Goal: Task Accomplishment & Management: Use online tool/utility

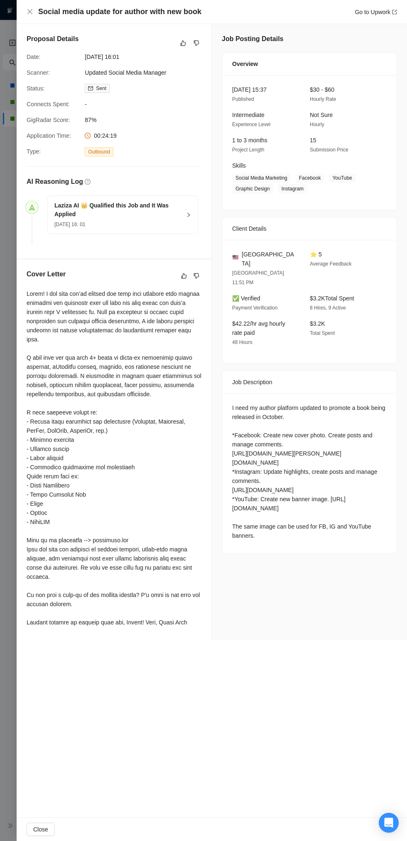
scroll to position [1847, 0]
click at [24, 20] on div "Social media update for author with new book Go to Upwork" at bounding box center [212, 12] width 390 height 24
click at [26, 17] on div "Social media update for author with new book Go to Upwork" at bounding box center [212, 12] width 390 height 24
click at [22, 8] on div "Social media update for author with new book Go to Upwork" at bounding box center [212, 12] width 390 height 24
click at [24, 19] on div "Social media update for author with new book Go to Upwork" at bounding box center [212, 12] width 390 height 24
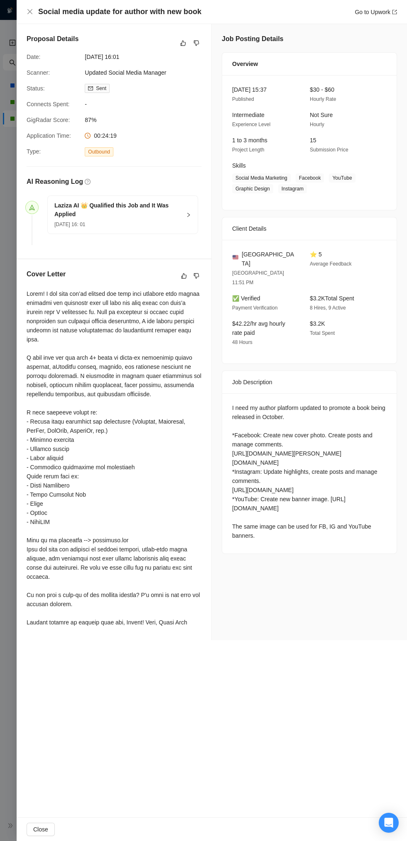
click at [24, 20] on div "Social media update for author with new book Go to Upwork" at bounding box center [212, 12] width 390 height 24
click at [30, 12] on icon "close" at bounding box center [29, 11] width 5 height 5
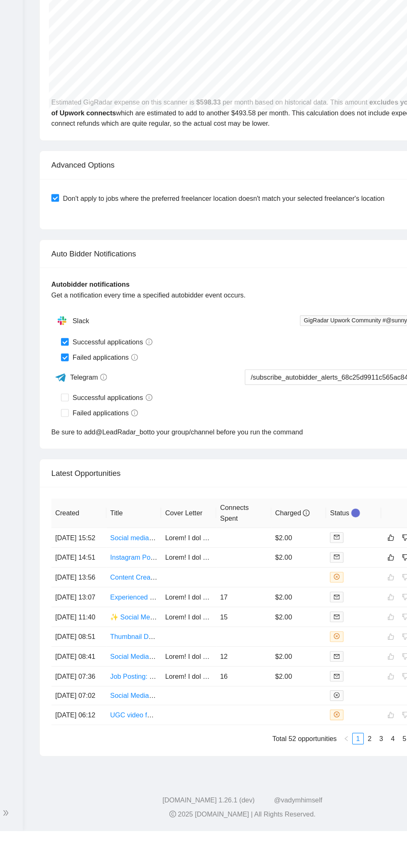
scroll to position [1908, 0]
click at [12, 829] on icon "double-right" at bounding box center [10, 826] width 6 height 6
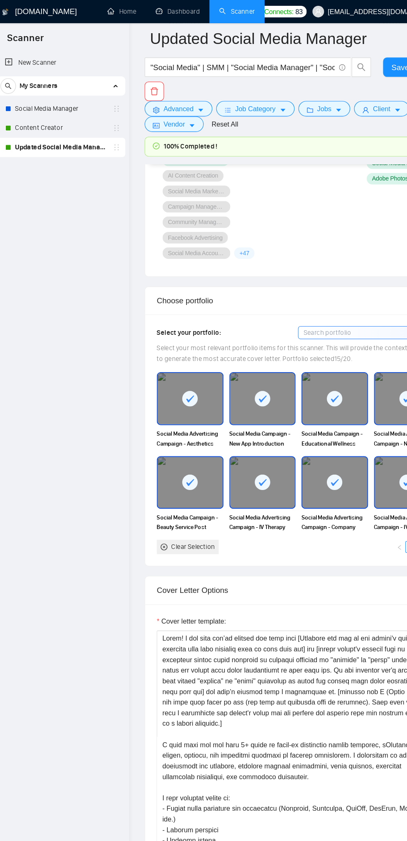
scroll to position [781, 0]
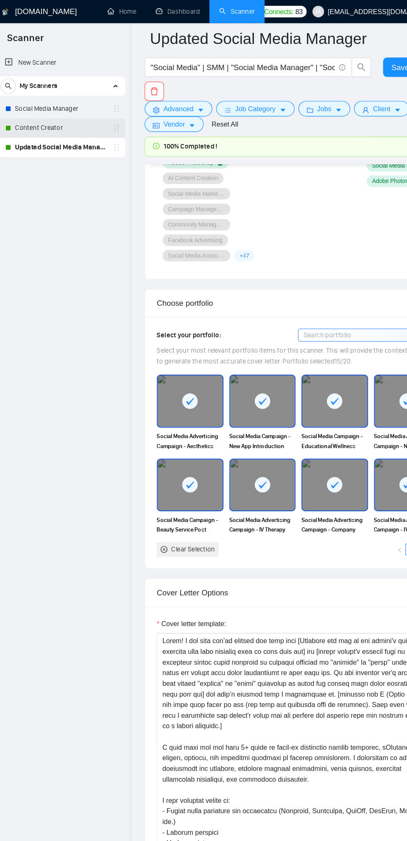
click at [38, 112] on link "Content Creator" at bounding box center [57, 110] width 79 height 17
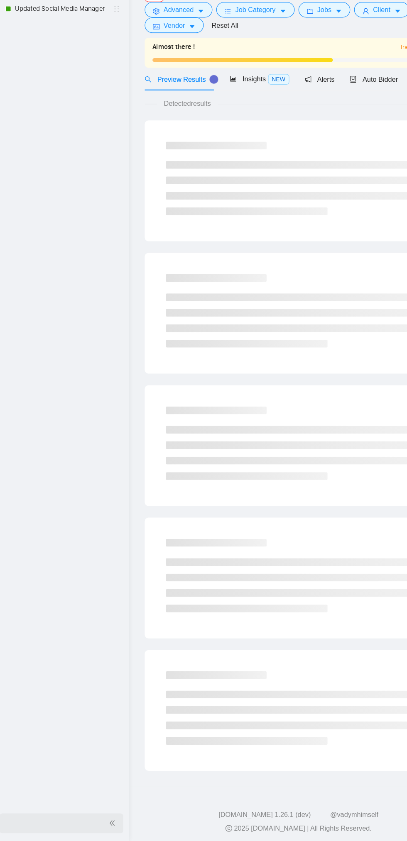
scroll to position [1, 0]
click at [327, 187] on span "Auto Bidder" at bounding box center [325, 186] width 41 height 7
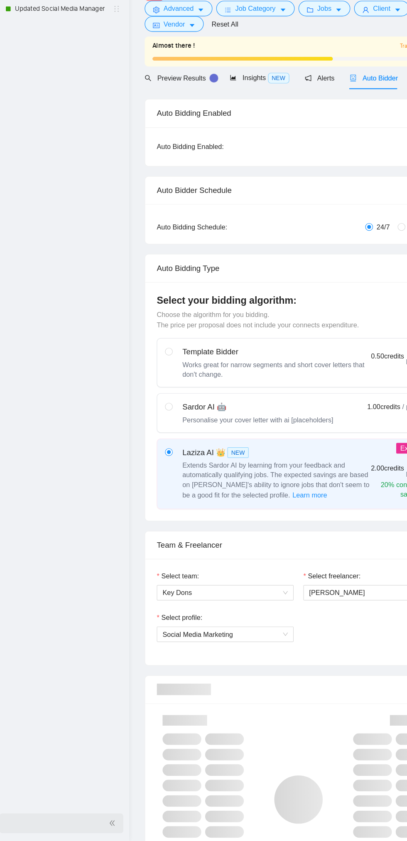
checkbox input "true"
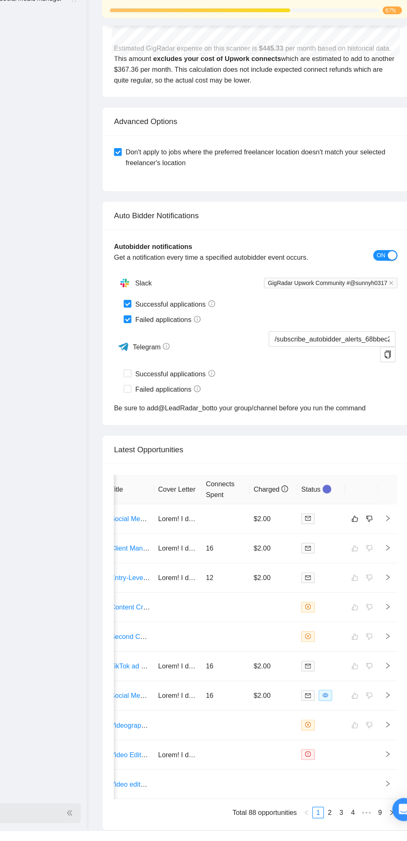
scroll to position [2084, 0]
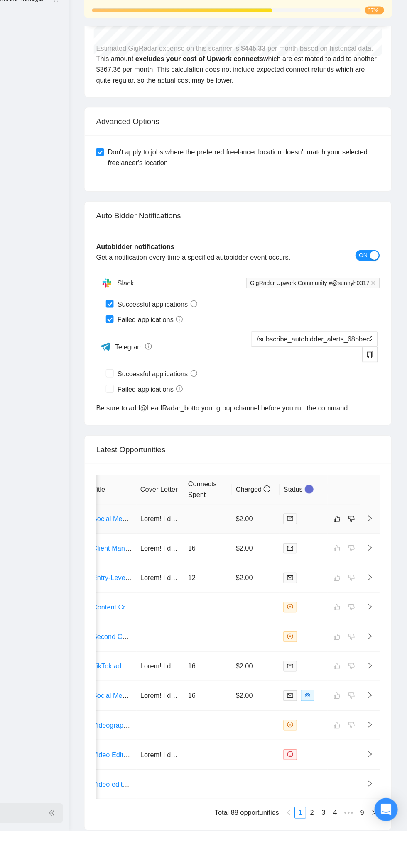
click at [244, 575] on td at bounding box center [235, 573] width 41 height 25
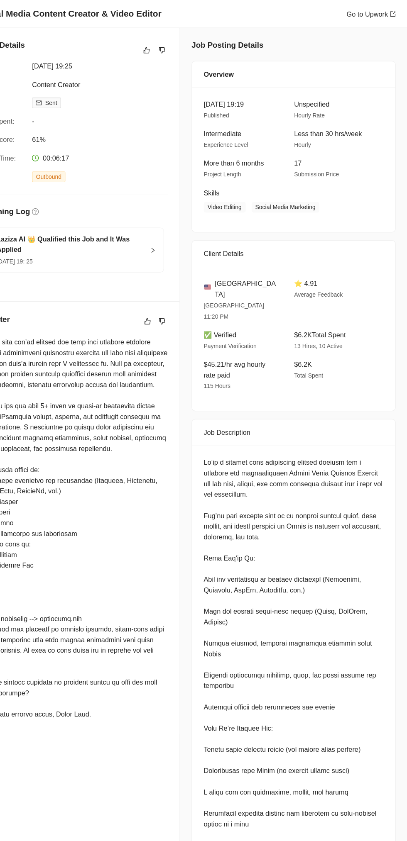
scroll to position [2094, 0]
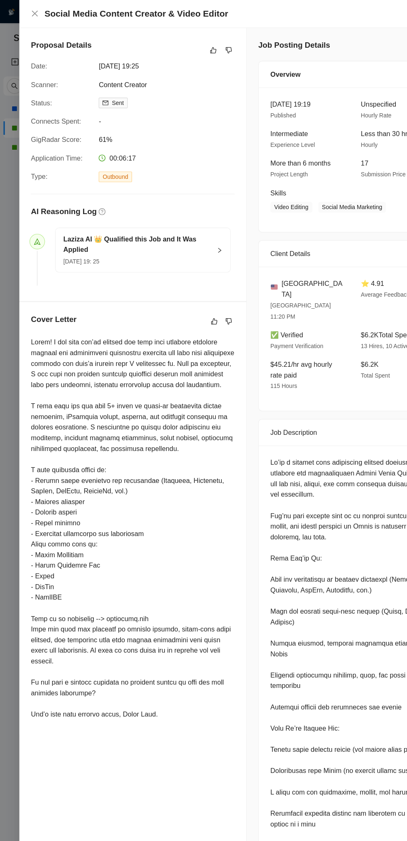
click at [19, 19] on div "Social Media Content Creator & Video Editor Go to Upwork" at bounding box center [212, 12] width 390 height 24
click at [22, 15] on div "Social Media Content Creator & Video Editor Go to Upwork" at bounding box center [212, 12] width 390 height 24
click at [22, 11] on div "Social Media Content Creator & Video Editor Go to Upwork" at bounding box center [212, 12] width 390 height 24
click at [22, 16] on div "Social Media Content Creator & Video Editor Go to Upwork" at bounding box center [212, 12] width 390 height 24
click at [33, 34] on h5 "Proposal Details" at bounding box center [53, 39] width 52 height 10
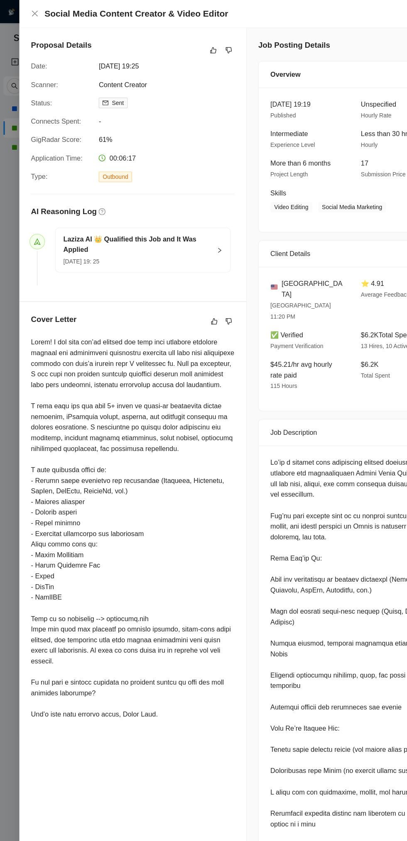
click at [22, 17] on div "Social Media Content Creator & Video Editor Go to Upwork" at bounding box center [212, 12] width 390 height 24
click at [24, 12] on div "Social Media Content Creator & Video Editor Go to Upwork" at bounding box center [212, 12] width 390 height 24
click at [30, 12] on icon "close" at bounding box center [29, 11] width 5 height 5
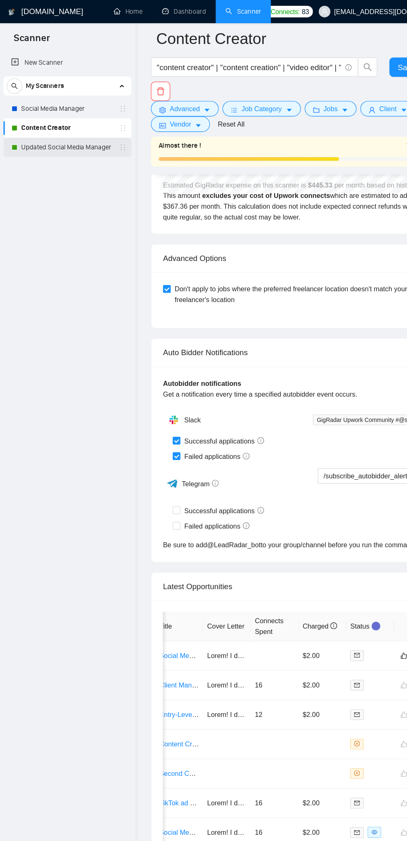
click at [33, 123] on link "Updated Social Media Manager" at bounding box center [57, 126] width 79 height 17
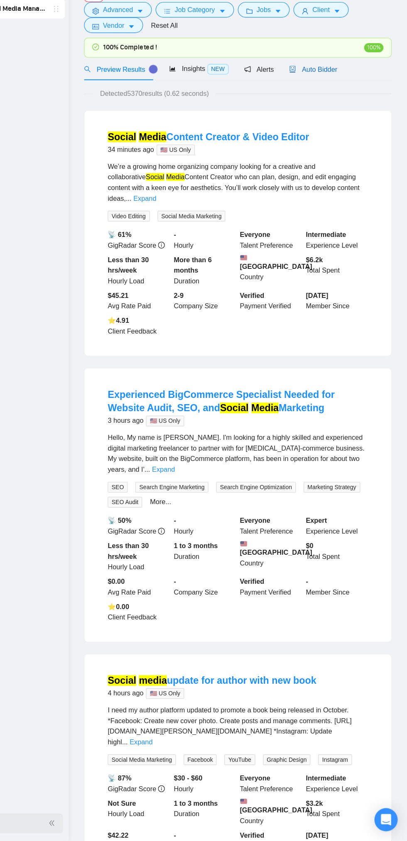
click at [321, 179] on span "Auto Bidder" at bounding box center [325, 178] width 41 height 7
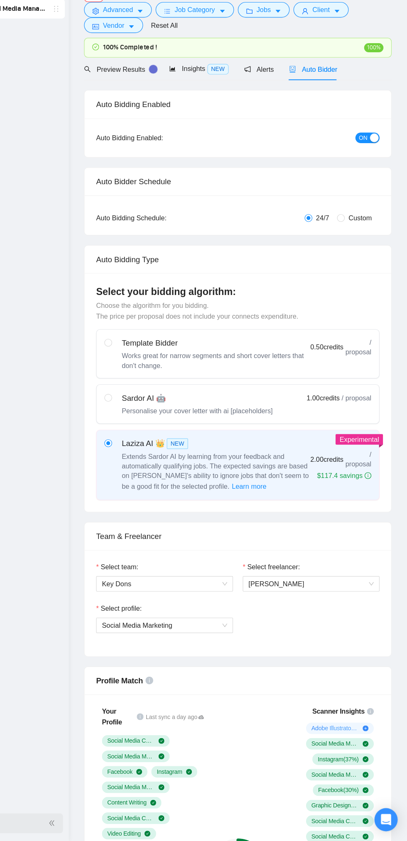
checkbox input "true"
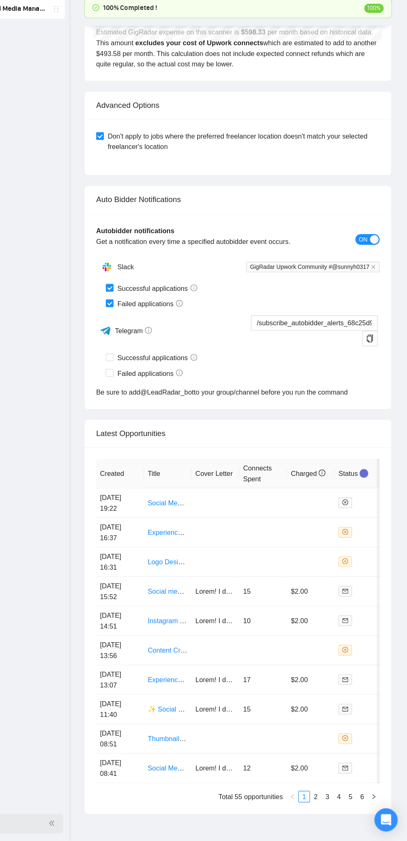
scroll to position [0, 47]
